Goal: Task Accomplishment & Management: Use online tool/utility

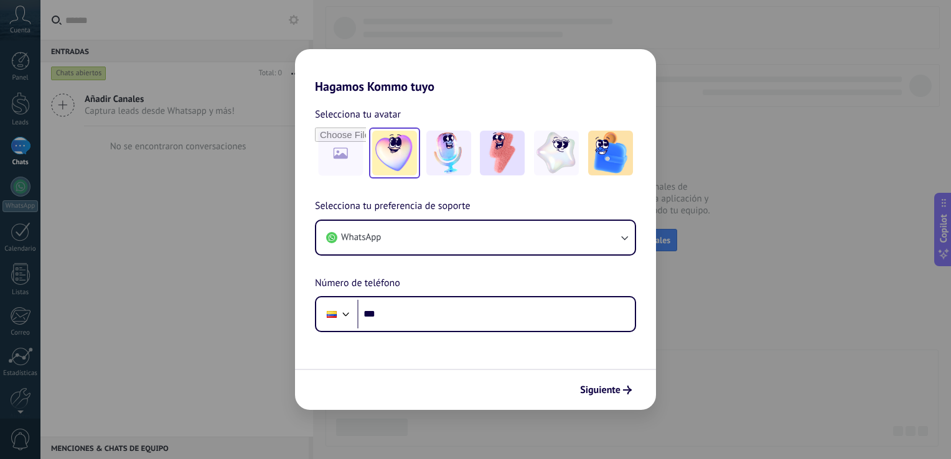
click at [393, 146] on img at bounding box center [394, 153] width 45 height 45
click at [448, 153] on img at bounding box center [448, 153] width 45 height 45
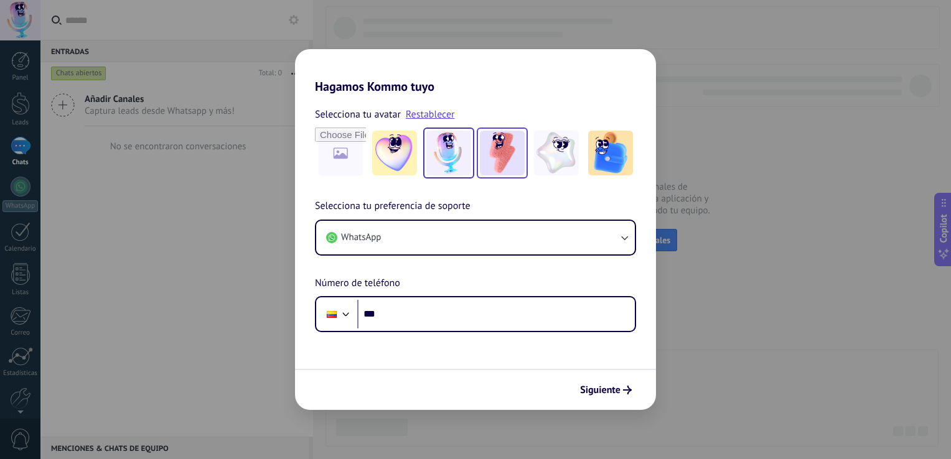
click at [507, 154] on img at bounding box center [502, 153] width 45 height 45
click at [566, 151] on img at bounding box center [556, 153] width 45 height 45
drag, startPoint x: 684, startPoint y: 205, endPoint x: 678, endPoint y: 118, distance: 87.4
click at [678, 118] on div "Hagamos Kommo tuyo Selecciona tu avatar Restablecer Selecciona tu preferencia d…" at bounding box center [475, 229] width 951 height 459
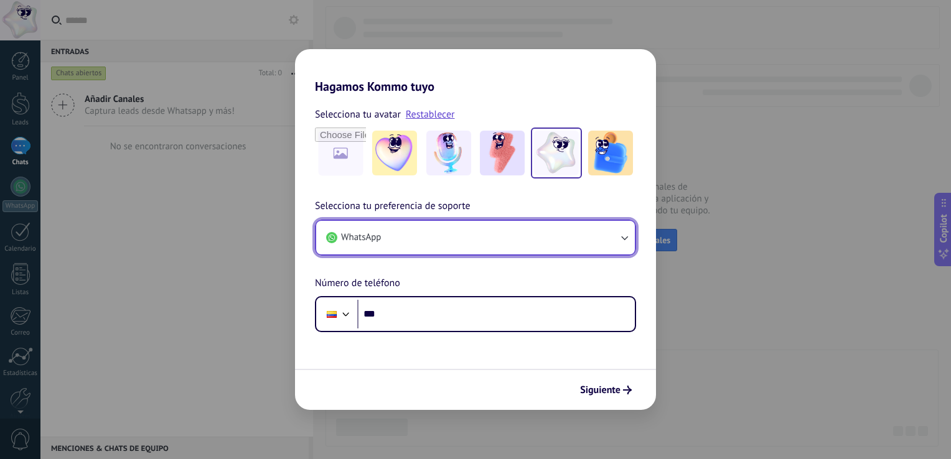
click at [429, 235] on button "WhatsApp" at bounding box center [475, 238] width 319 height 34
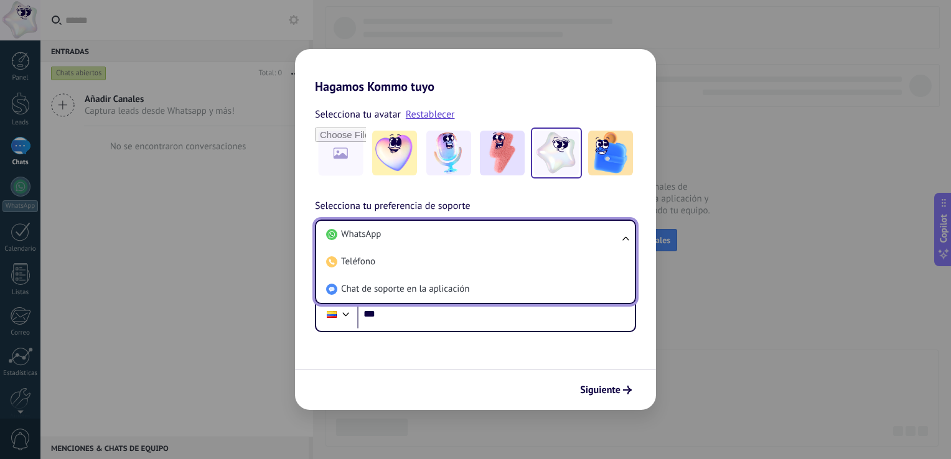
click at [429, 235] on li "WhatsApp" at bounding box center [473, 234] width 304 height 27
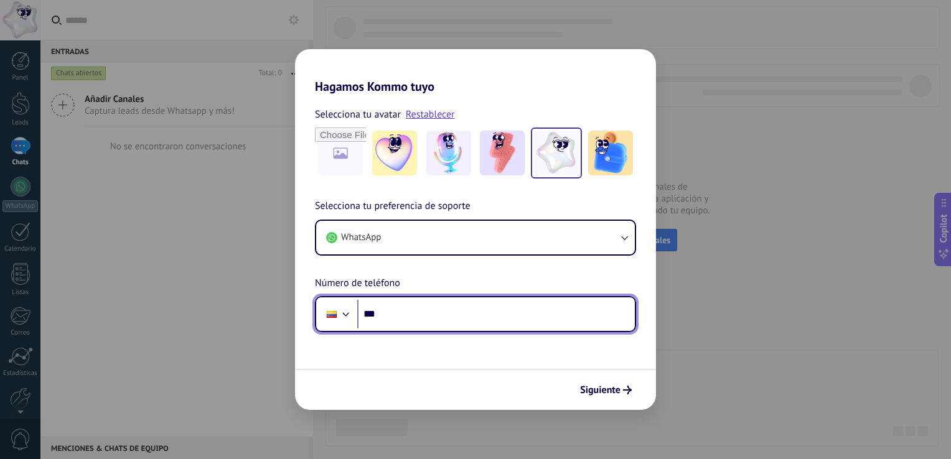
click at [397, 315] on input "***" at bounding box center [496, 314] width 278 height 29
type input "**********"
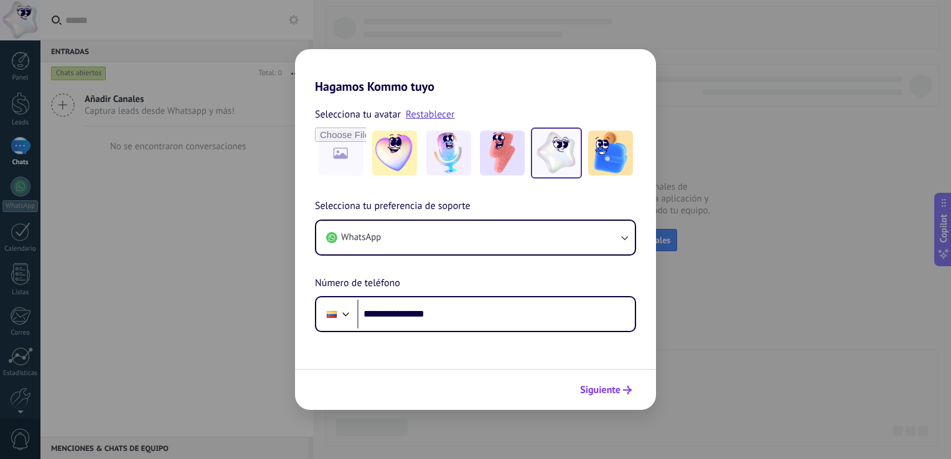
click at [593, 393] on span "Siguiente" at bounding box center [600, 390] width 40 height 9
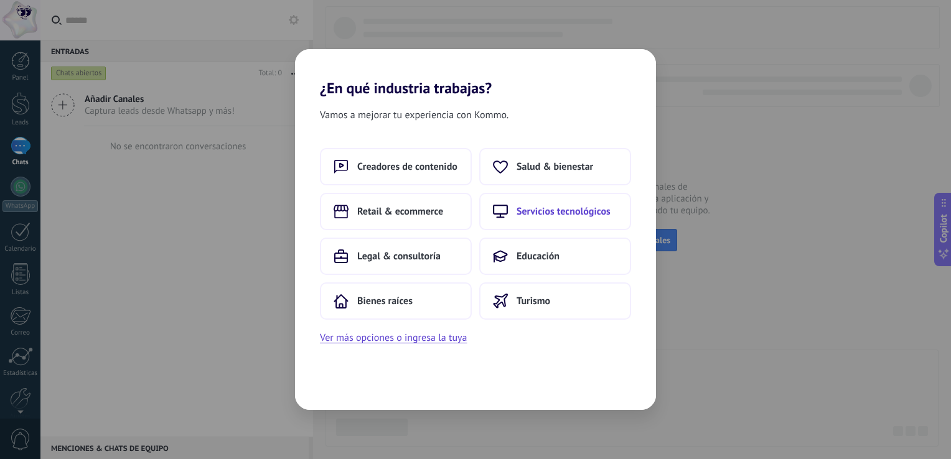
click at [553, 213] on span "Servicios tecnológicos" at bounding box center [564, 211] width 94 height 12
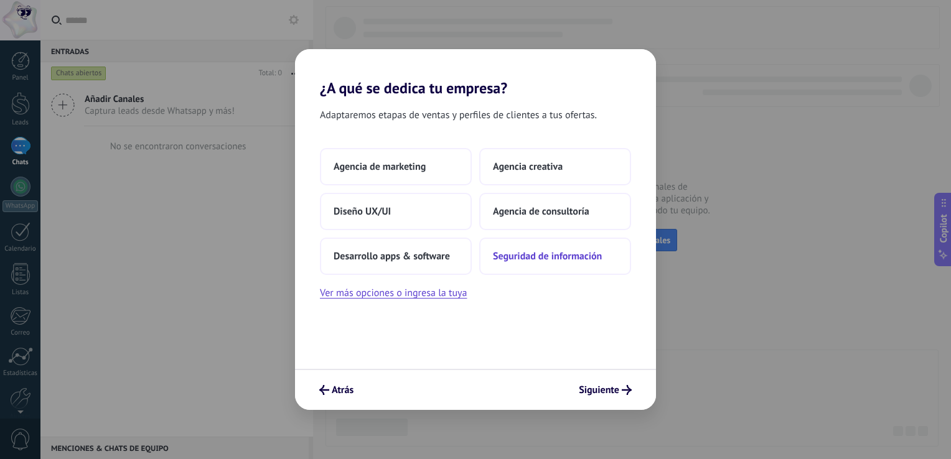
click at [525, 255] on span "Seguridad de información" at bounding box center [547, 256] width 109 height 12
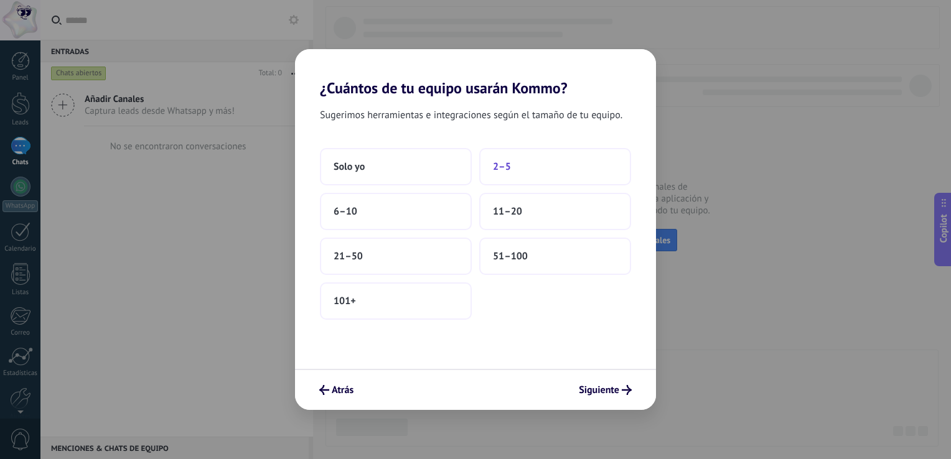
click at [496, 171] on span "2–5" at bounding box center [502, 167] width 18 height 12
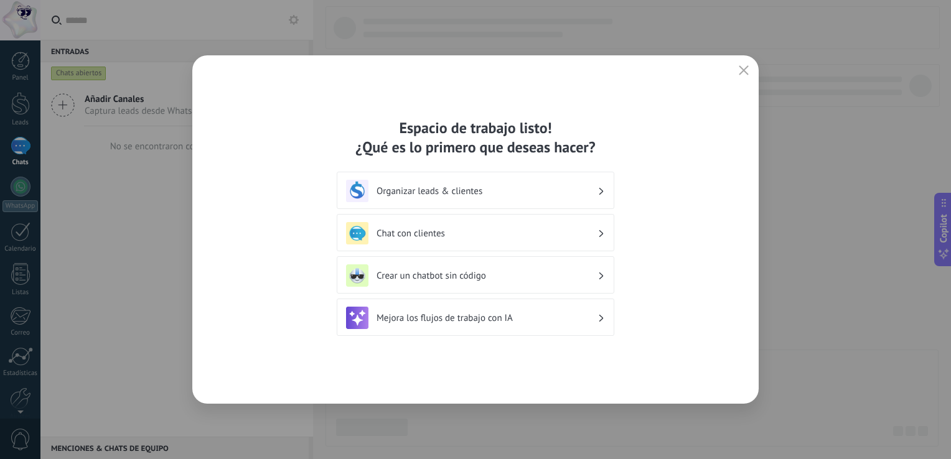
click at [599, 191] on icon at bounding box center [601, 190] width 4 height 7
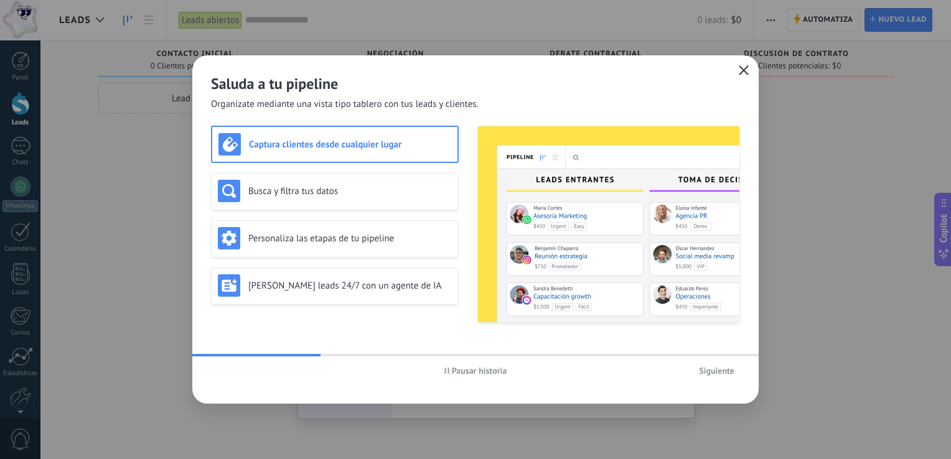
click at [746, 72] on use "button" at bounding box center [743, 69] width 9 height 9
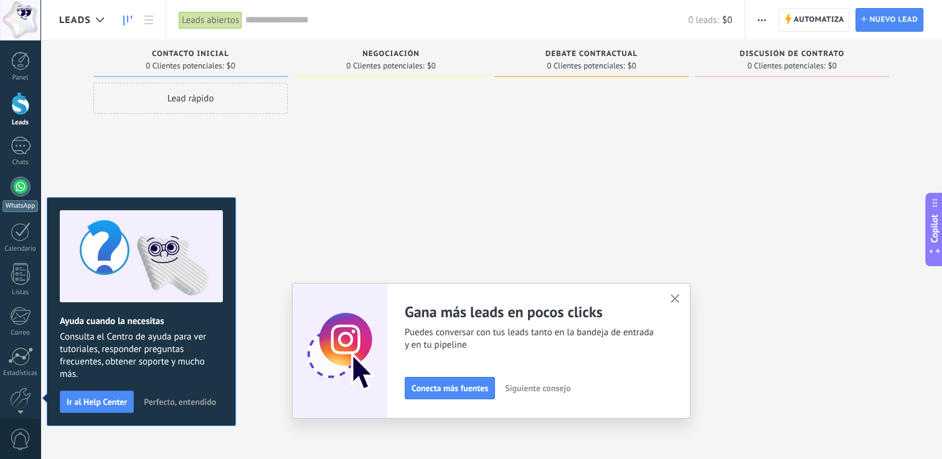
click at [20, 185] on div at bounding box center [21, 187] width 20 height 20
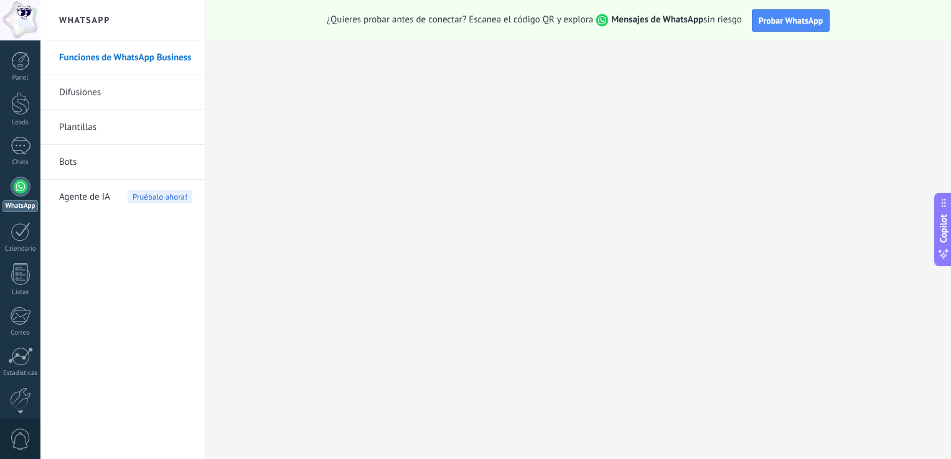
click at [67, 162] on link "Bots" at bounding box center [125, 162] width 133 height 35
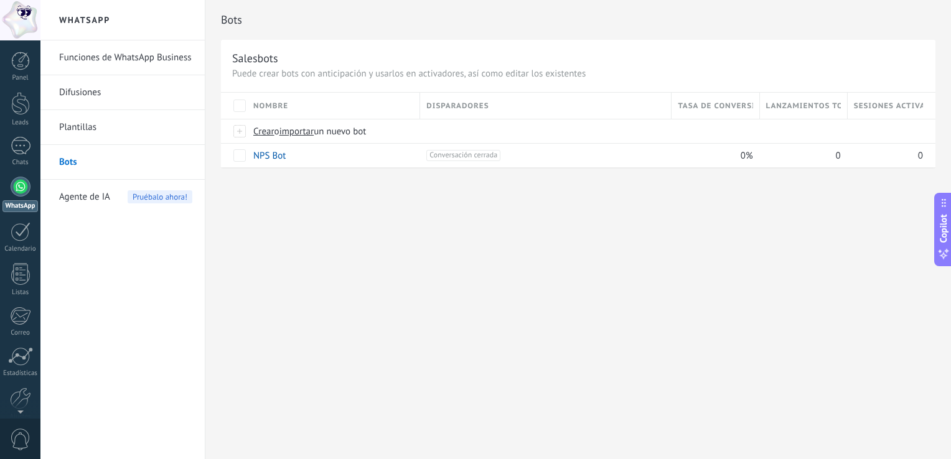
click at [68, 125] on link "Plantillas" at bounding box center [125, 127] width 133 height 35
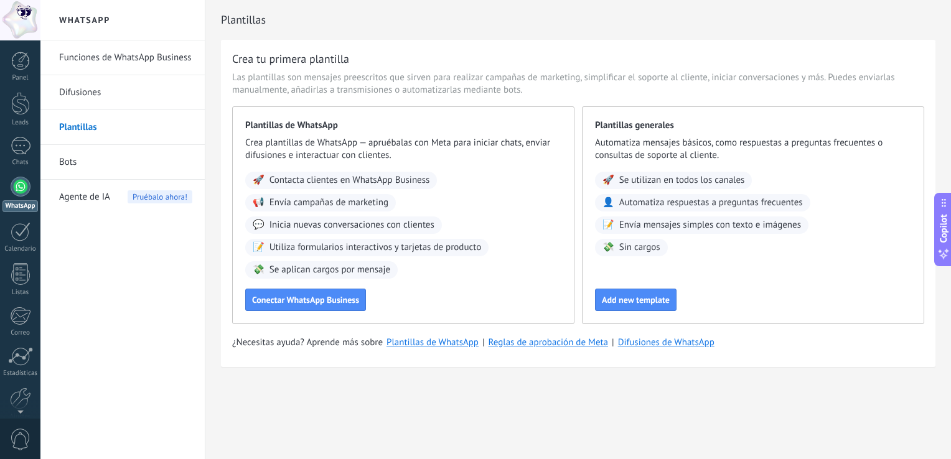
click at [70, 89] on link "Difusiones" at bounding box center [125, 92] width 133 height 35
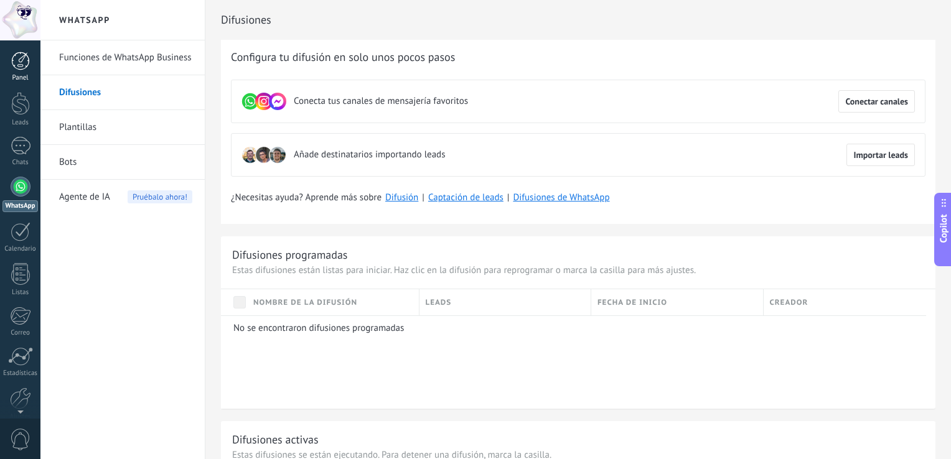
click at [29, 60] on div at bounding box center [20, 61] width 19 height 19
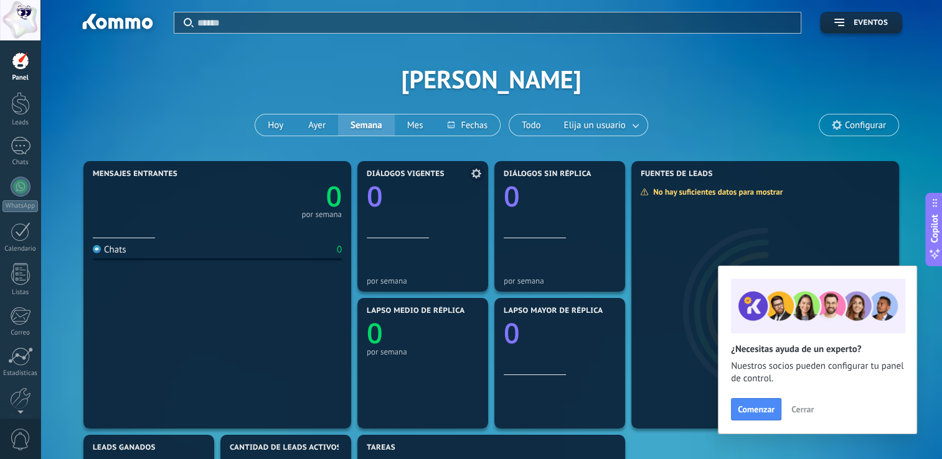
click at [440, 238] on div "Diálogos vigentes 0" at bounding box center [423, 204] width 112 height 68
click at [19, 355] on div at bounding box center [20, 353] width 21 height 22
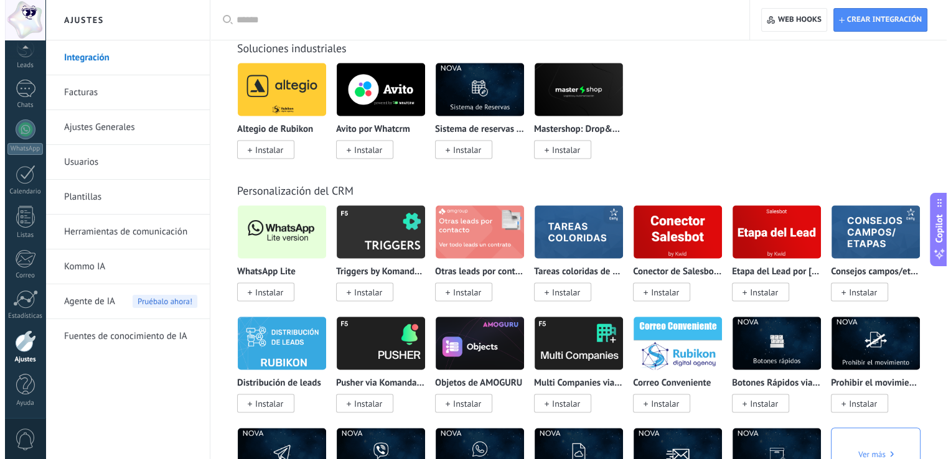
scroll to position [2360, 0]
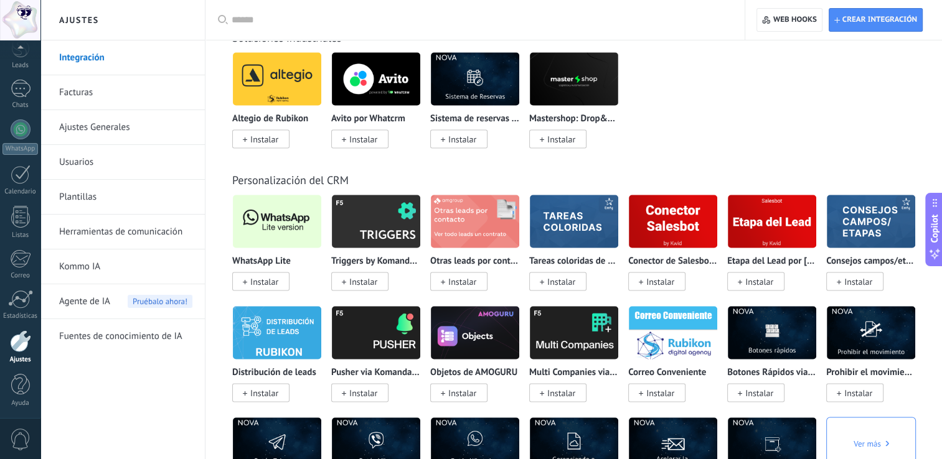
click at [265, 233] on img at bounding box center [277, 222] width 88 height 60
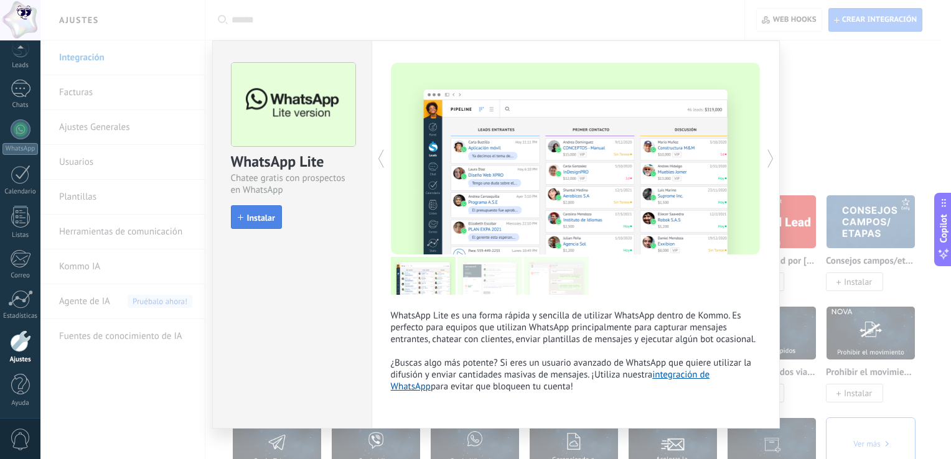
click at [264, 218] on span "Instalar" at bounding box center [261, 217] width 28 height 9
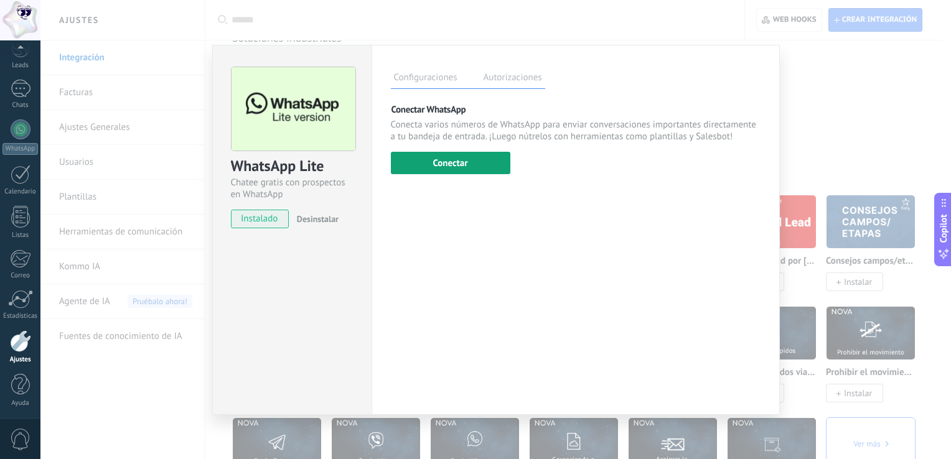
click at [439, 157] on button "Conectar" at bounding box center [450, 163] width 119 height 22
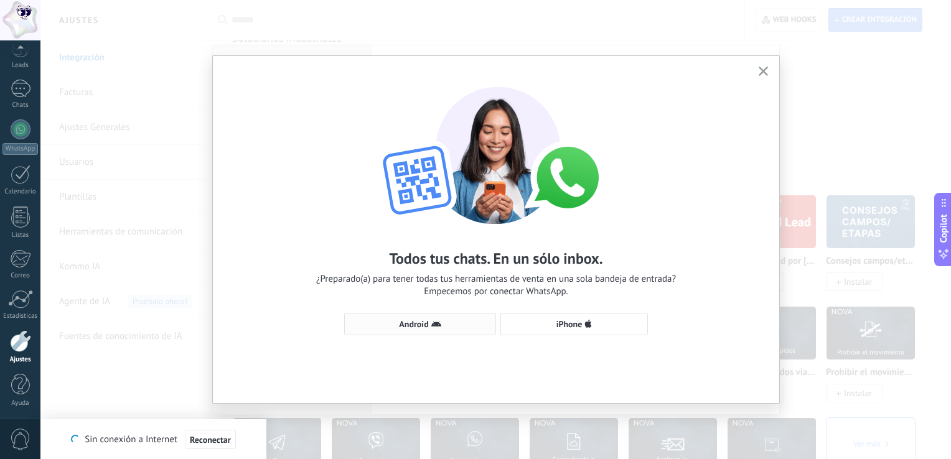
click at [410, 327] on span "Android" at bounding box center [413, 324] width 29 height 9
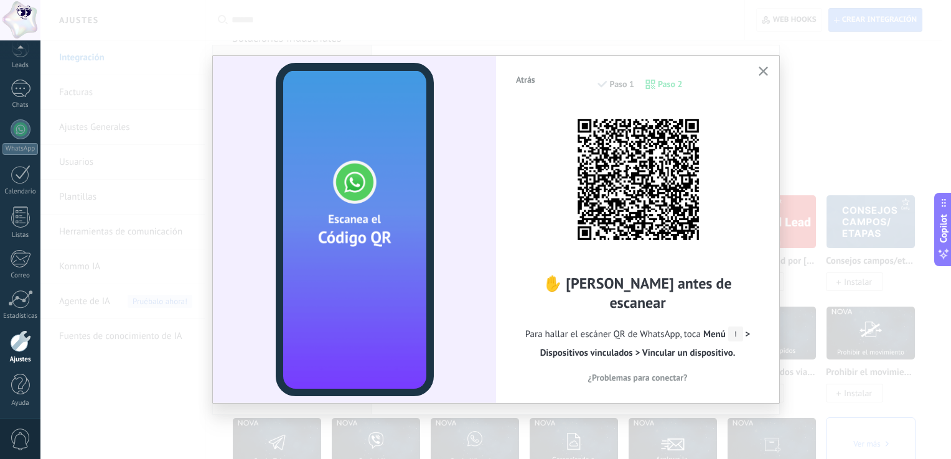
click at [413, 323] on video at bounding box center [355, 230] width 158 height 334
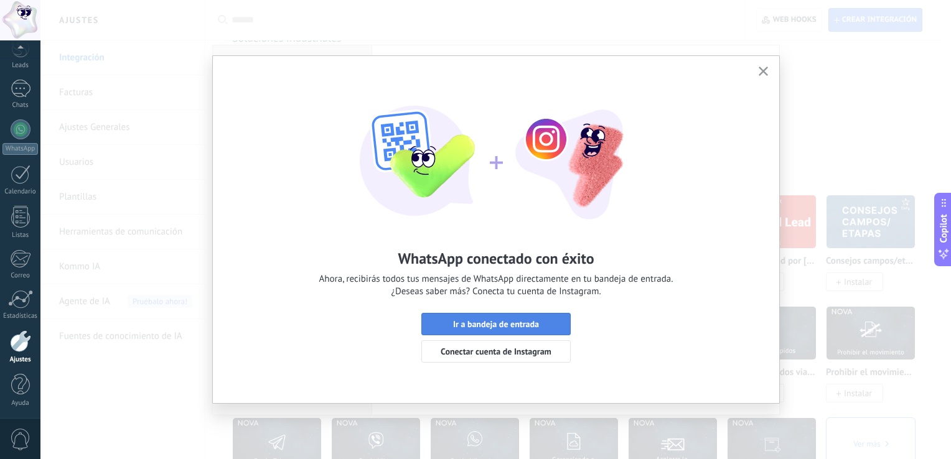
click at [480, 326] on span "Ir a bandeja de entrada" at bounding box center [496, 324] width 86 height 9
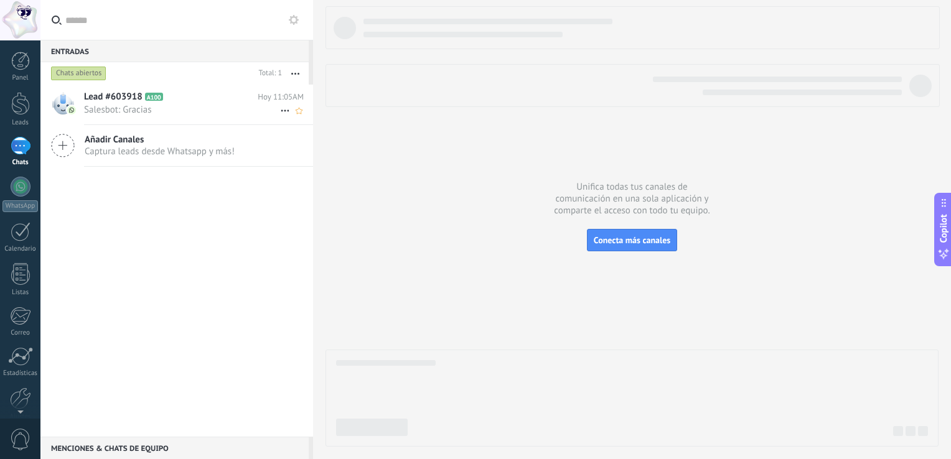
click at [141, 95] on span "Lead #603918" at bounding box center [113, 97] width 59 height 12
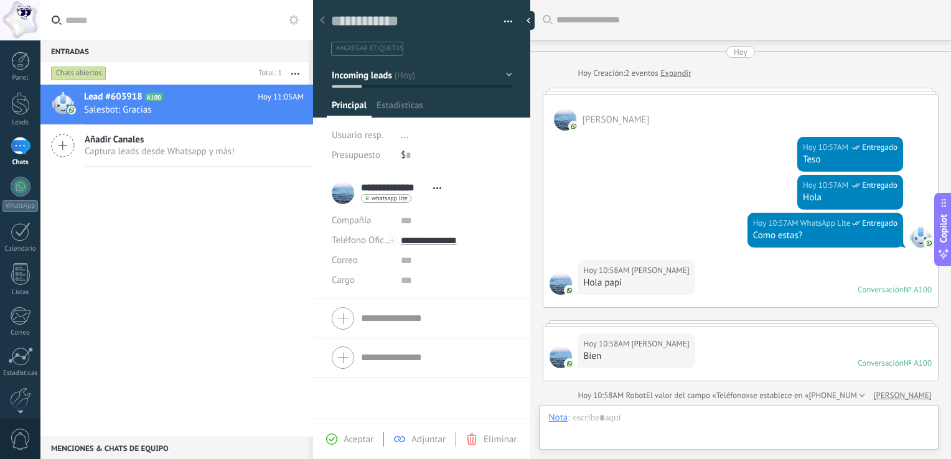
scroll to position [934, 0]
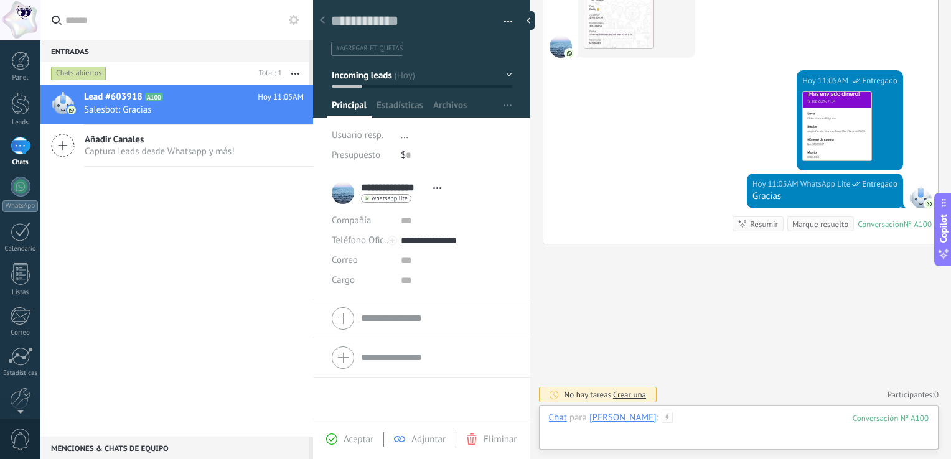
click at [612, 441] on div at bounding box center [739, 430] width 380 height 37
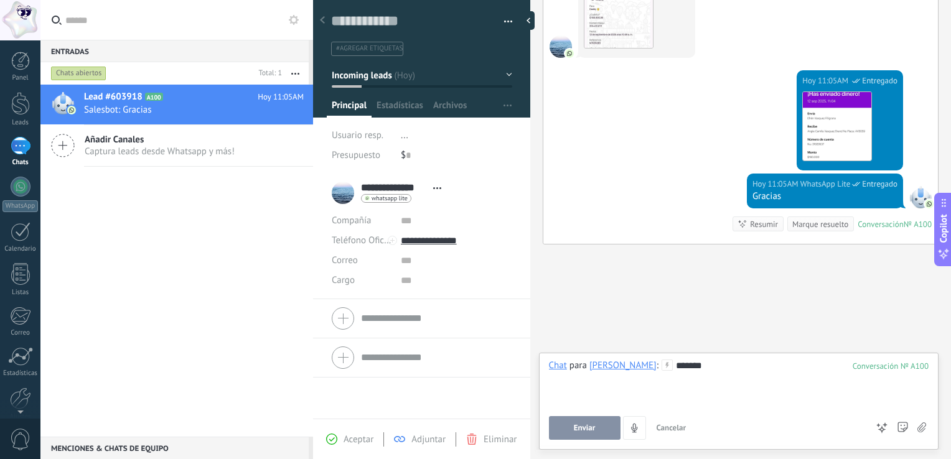
click at [581, 434] on button "Enviar" at bounding box center [585, 428] width 72 height 24
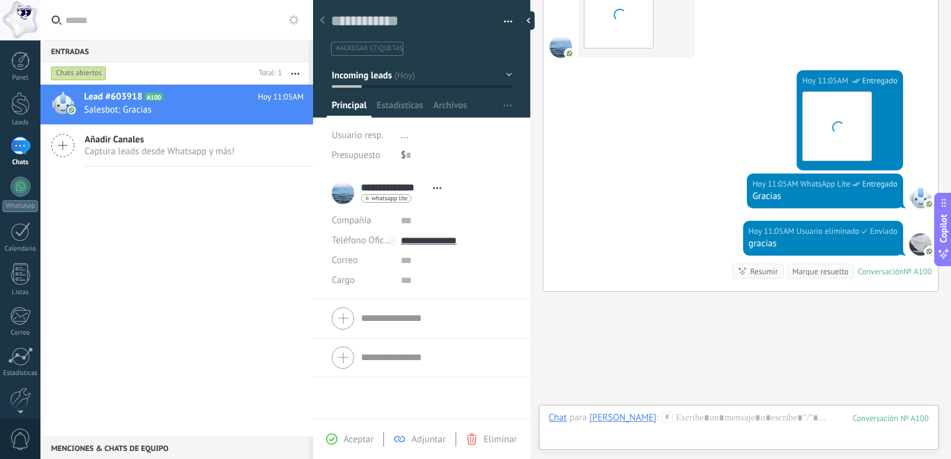
scroll to position [981, 0]
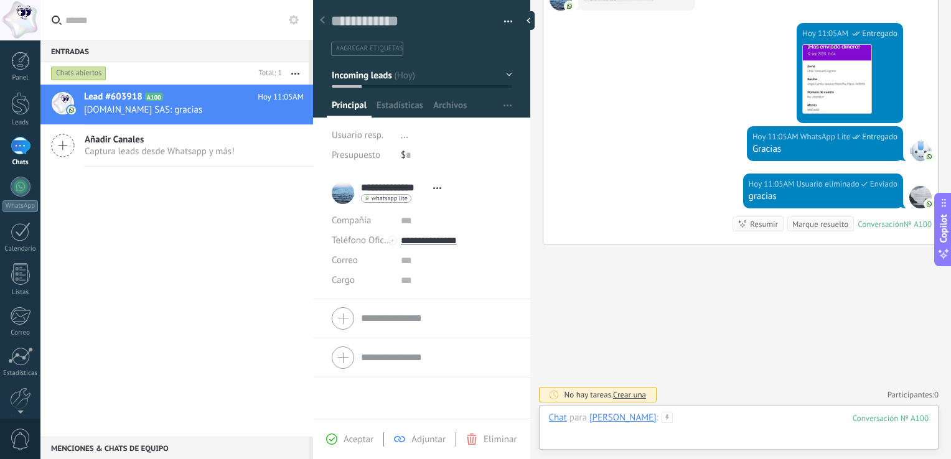
click at [581, 434] on div at bounding box center [739, 430] width 380 height 37
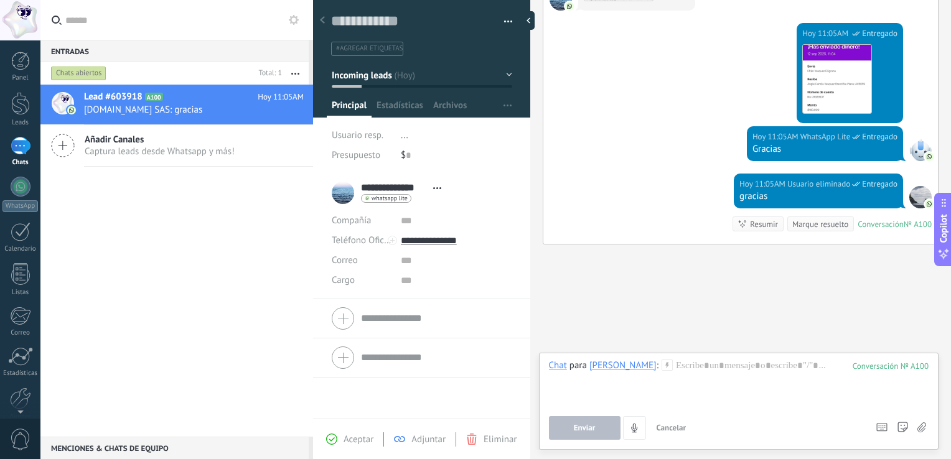
click at [14, 144] on div "1" at bounding box center [21, 146] width 20 height 18
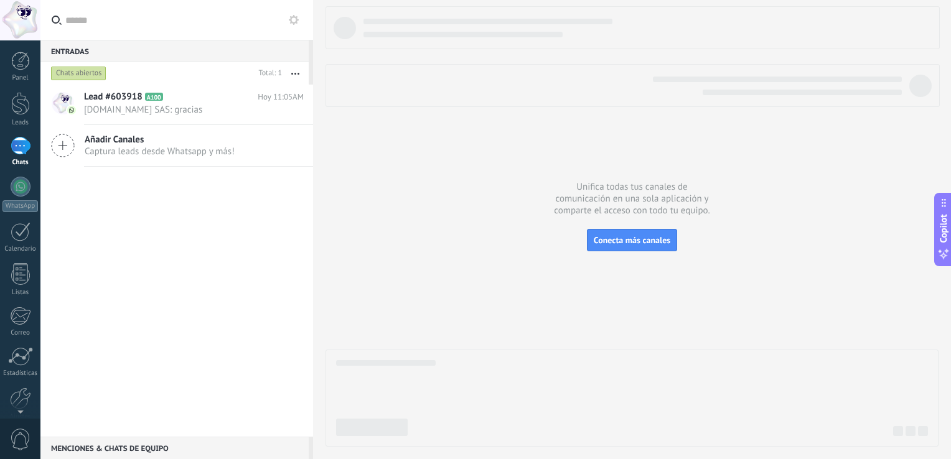
click at [66, 143] on icon at bounding box center [63, 146] width 24 height 24
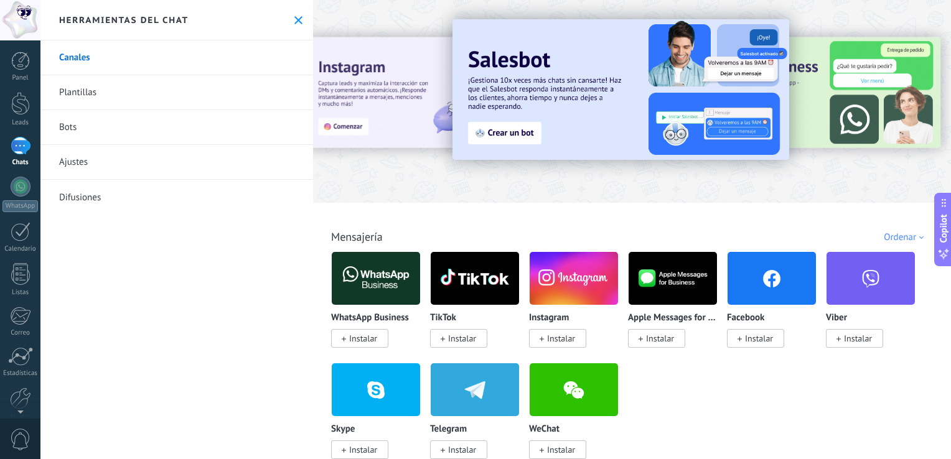
click at [20, 155] on div "1" at bounding box center [21, 146] width 20 height 18
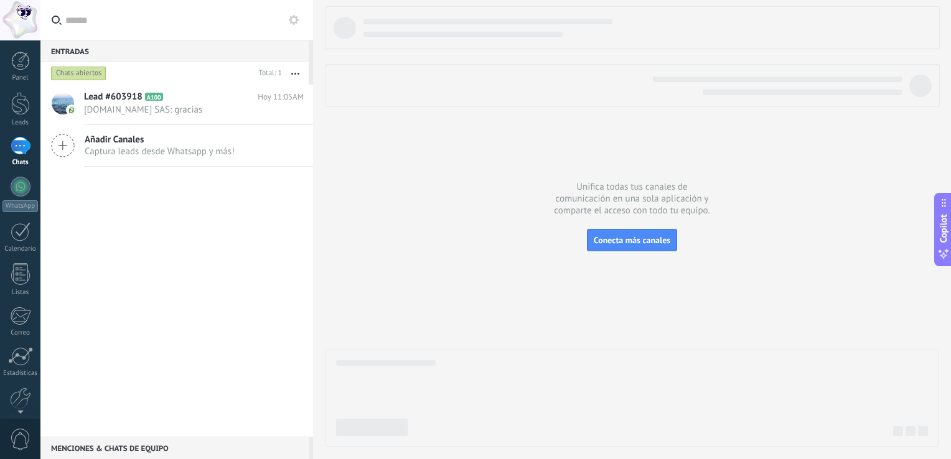
click at [421, 96] on div at bounding box center [633, 85] width 614 height 43
click at [128, 108] on span "[DOMAIN_NAME] SAS: gracias" at bounding box center [182, 110] width 196 height 12
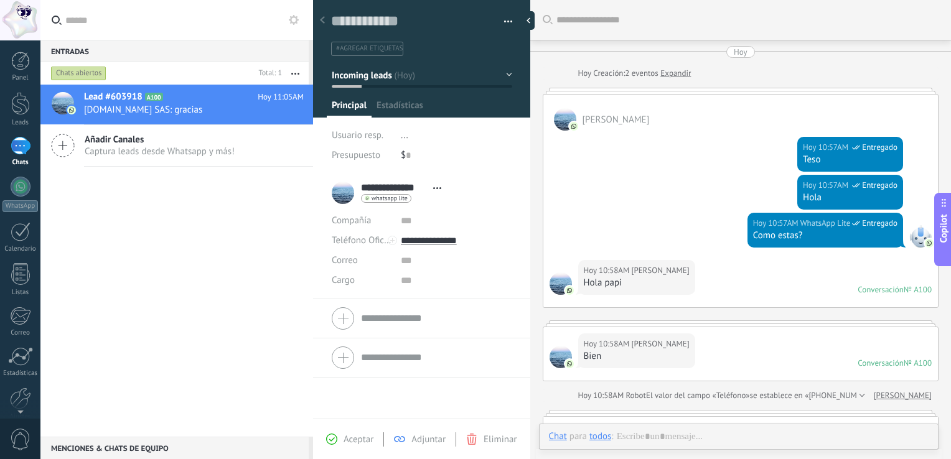
scroll to position [18, 0]
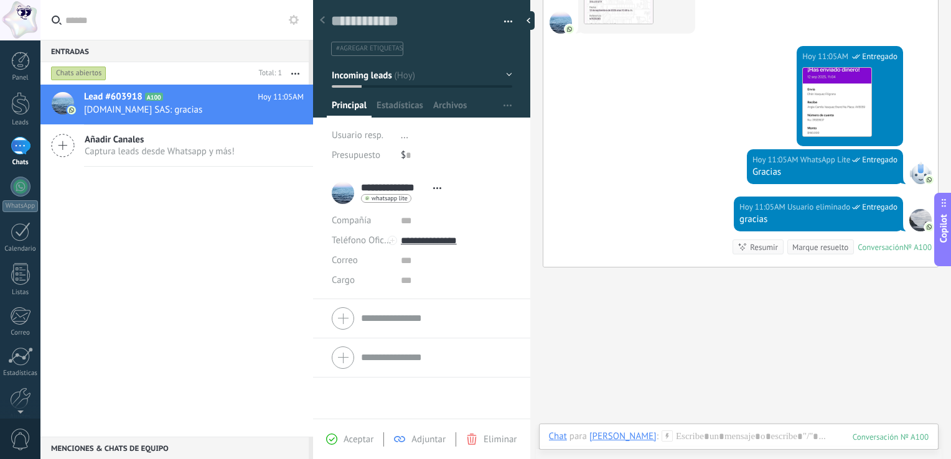
click at [293, 72] on button "button" at bounding box center [295, 73] width 27 height 22
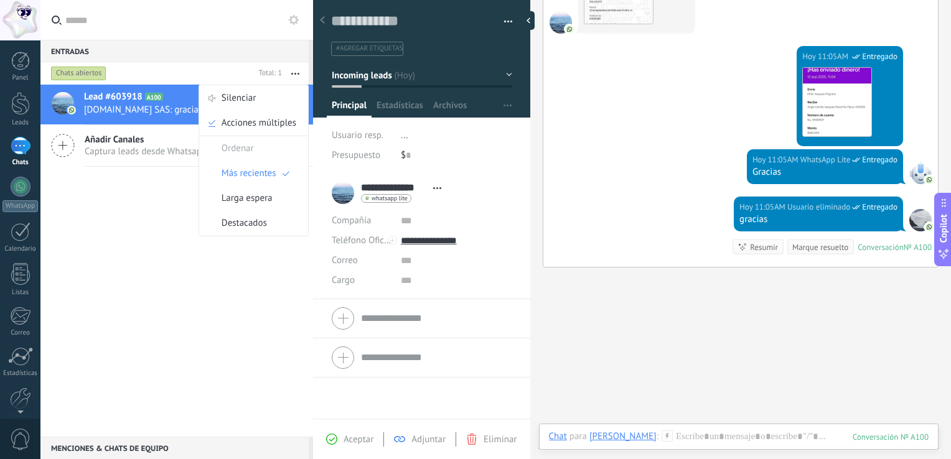
click at [293, 72] on button "button" at bounding box center [295, 73] width 27 height 22
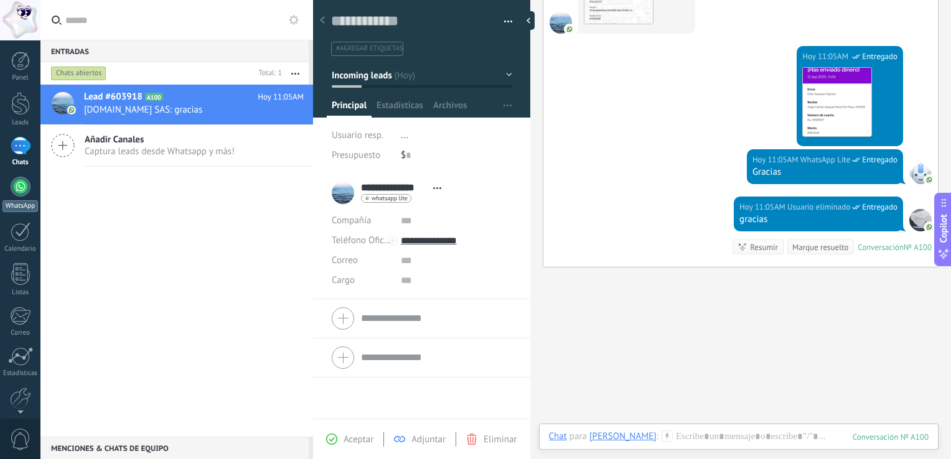
click at [20, 189] on div at bounding box center [21, 187] width 20 height 20
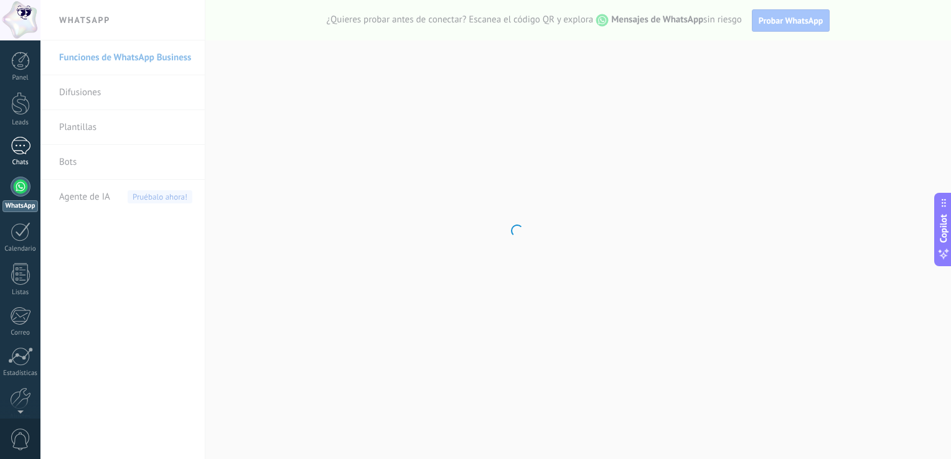
click at [19, 138] on div "1" at bounding box center [21, 146] width 20 height 18
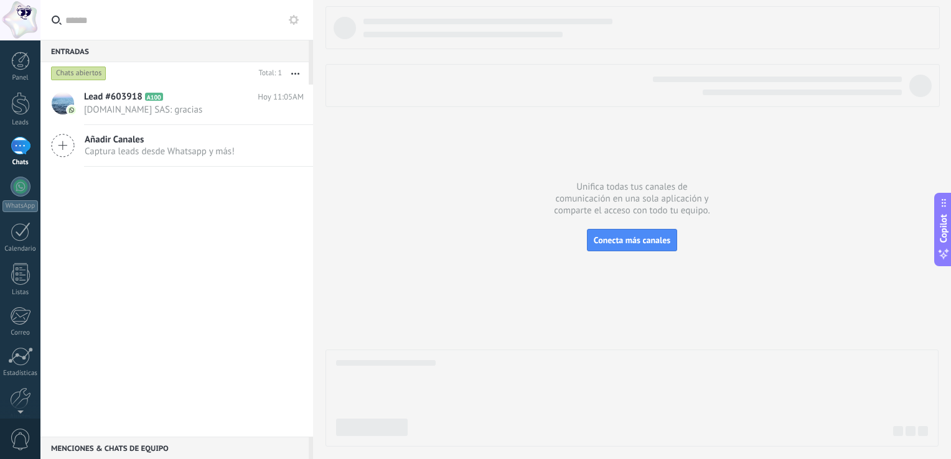
click at [19, 138] on div "1" at bounding box center [21, 146] width 20 height 18
click at [18, 148] on div "1" at bounding box center [21, 146] width 20 height 18
click at [18, 144] on div "1" at bounding box center [21, 146] width 20 height 18
click at [19, 146] on div "1" at bounding box center [21, 146] width 20 height 18
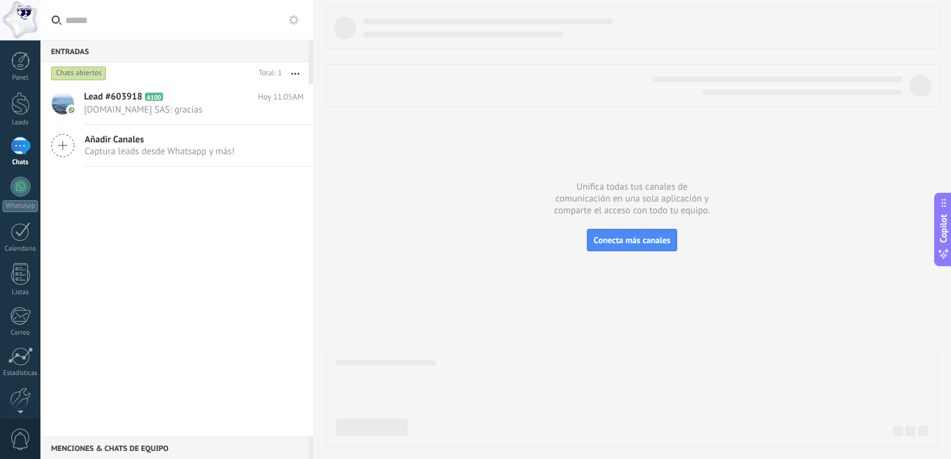
click at [296, 73] on icon "button" at bounding box center [295, 74] width 8 height 2
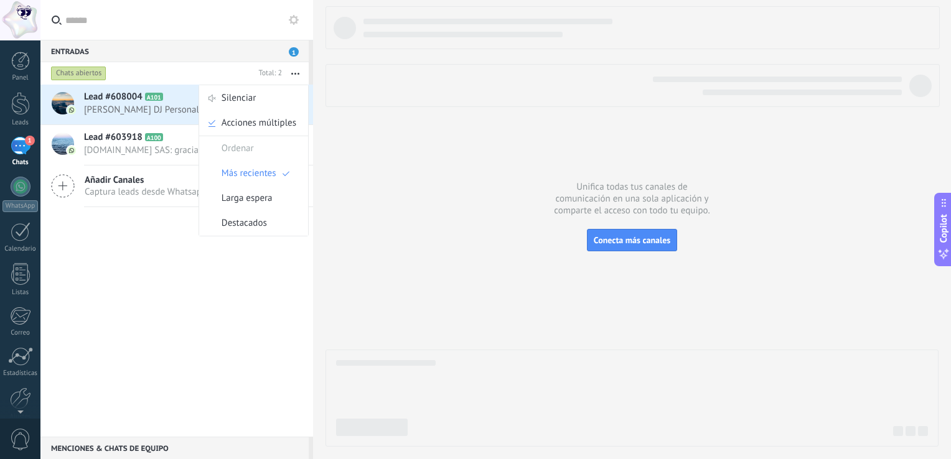
click at [108, 108] on span "[PERSON_NAME] DJ Personal: 🖼" at bounding box center [182, 110] width 196 height 12
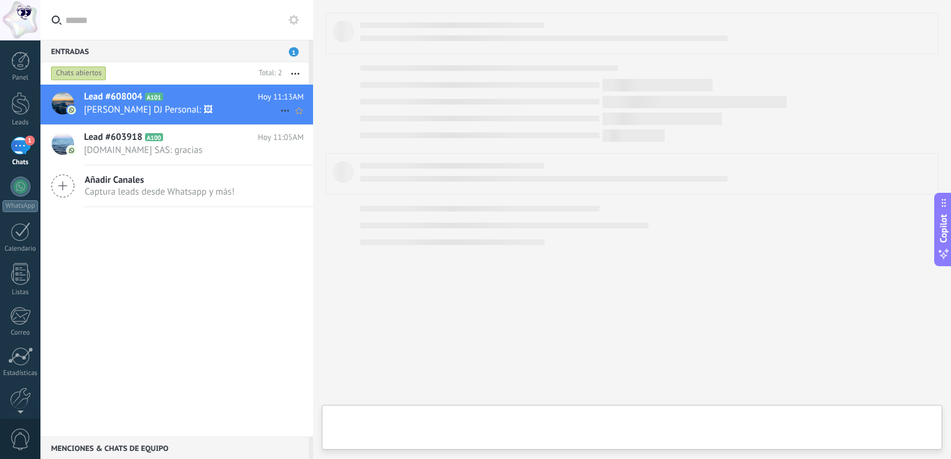
type textarea "**********"
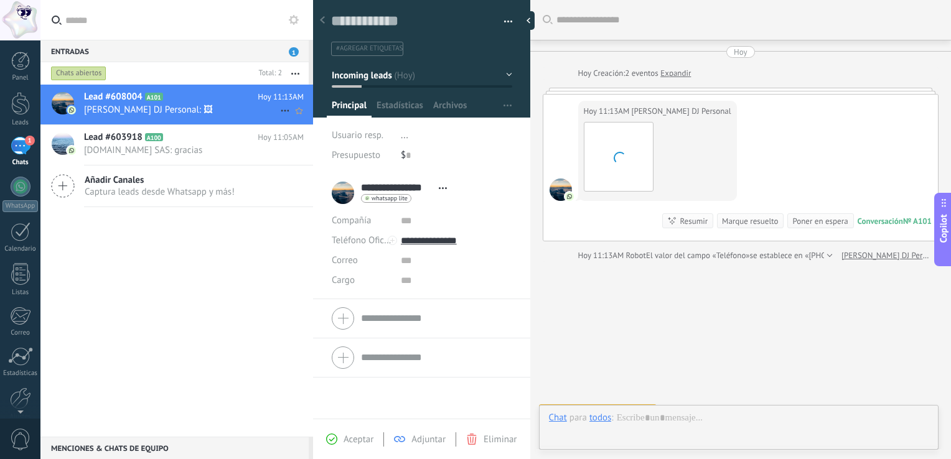
scroll to position [19, 0]
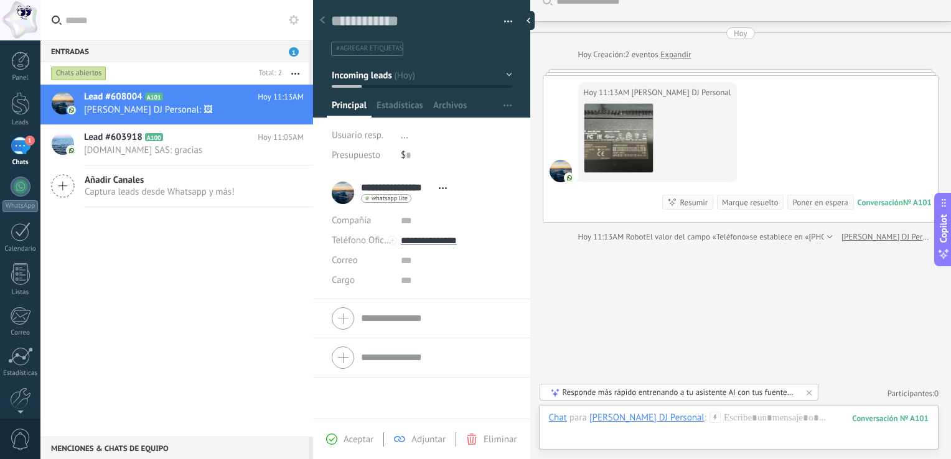
click at [637, 265] on div "Buscar Carga más [DATE] [DATE] Creación: 2 eventos Expandir [DATE] 11:13AM [PER…" at bounding box center [740, 220] width 421 height 479
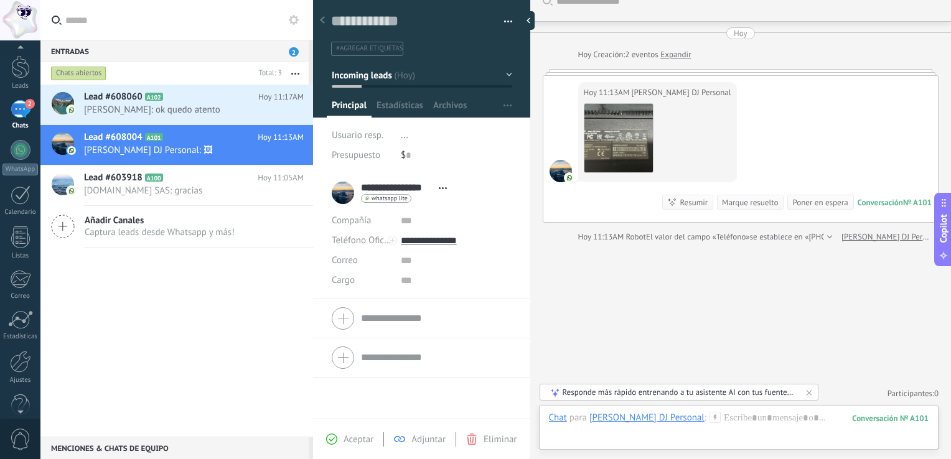
scroll to position [42, 0]
click at [22, 353] on div at bounding box center [20, 356] width 21 height 22
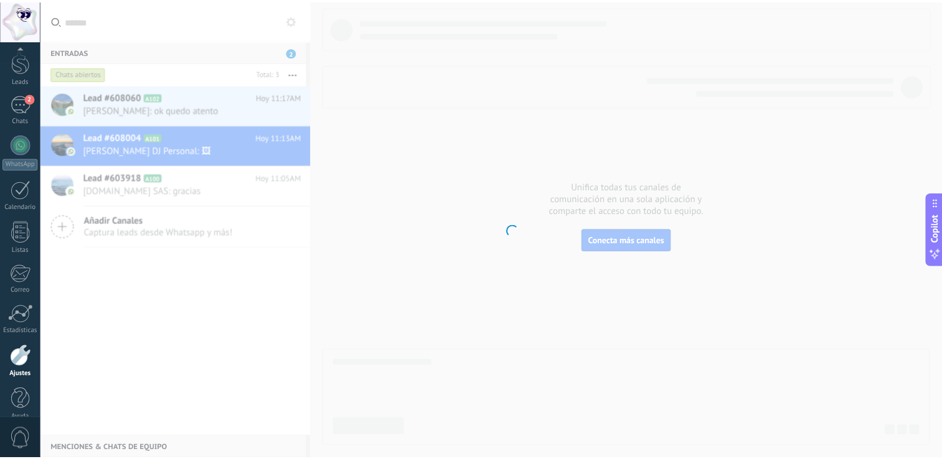
scroll to position [57, 0]
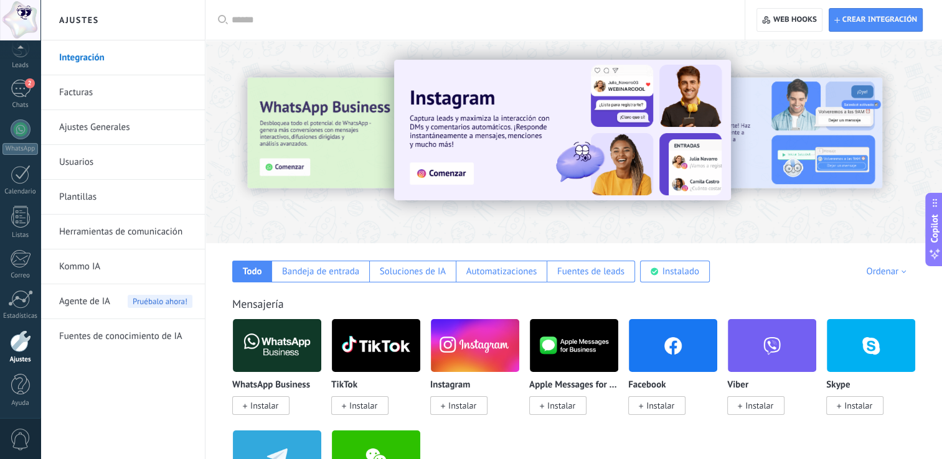
click at [100, 231] on link "Herramientas de comunicación" at bounding box center [125, 232] width 133 height 35
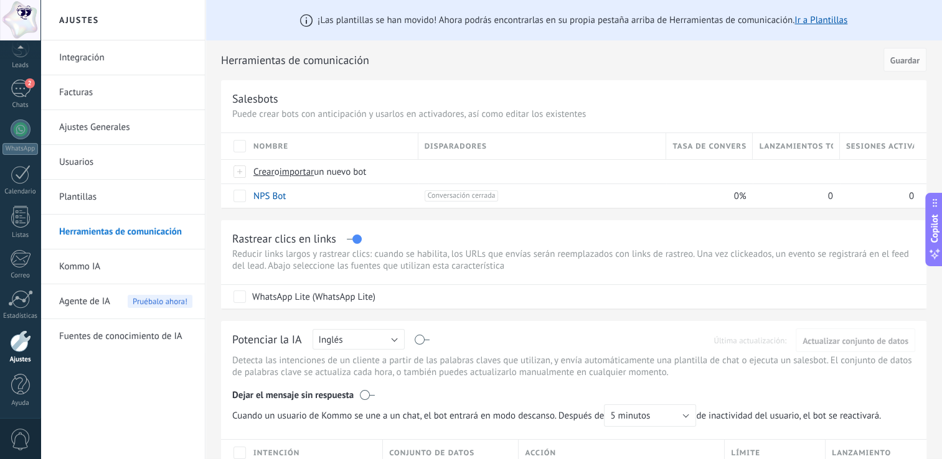
click at [98, 232] on link "Herramientas de comunicación" at bounding box center [125, 232] width 133 height 35
drag, startPoint x: 258, startPoint y: 106, endPoint x: 251, endPoint y: 98, distance: 9.7
click at [256, 106] on div "Salesbots" at bounding box center [255, 98] width 46 height 14
click at [250, 98] on div "Salesbots" at bounding box center [255, 98] width 46 height 14
click at [268, 197] on link "NPS Bot" at bounding box center [269, 196] width 32 height 12
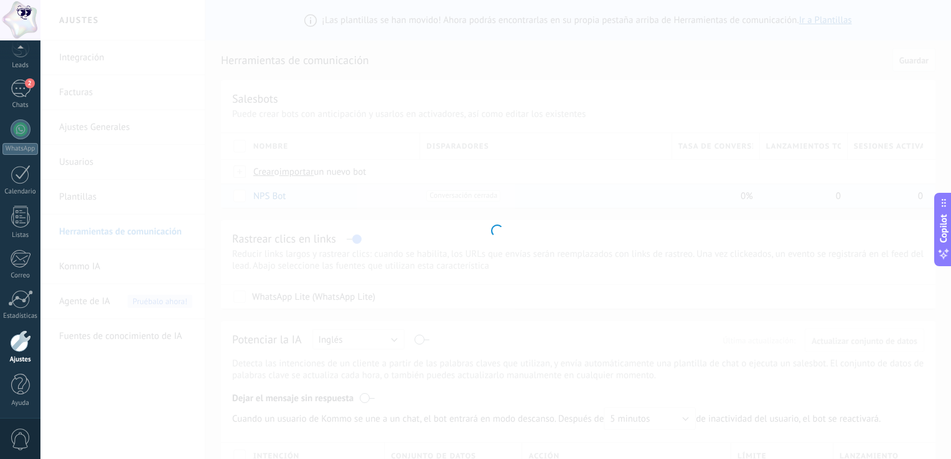
type input "*******"
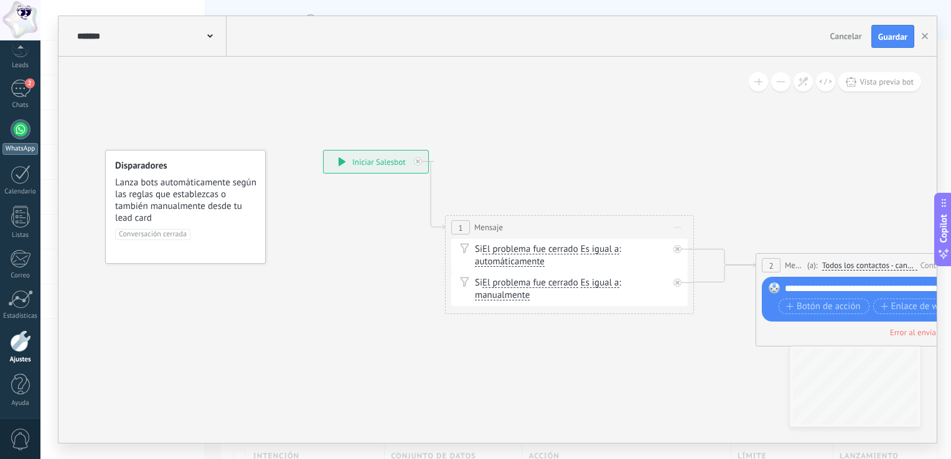
click at [12, 133] on div at bounding box center [21, 129] width 20 height 20
